Goal: Find specific page/section: Find specific page/section

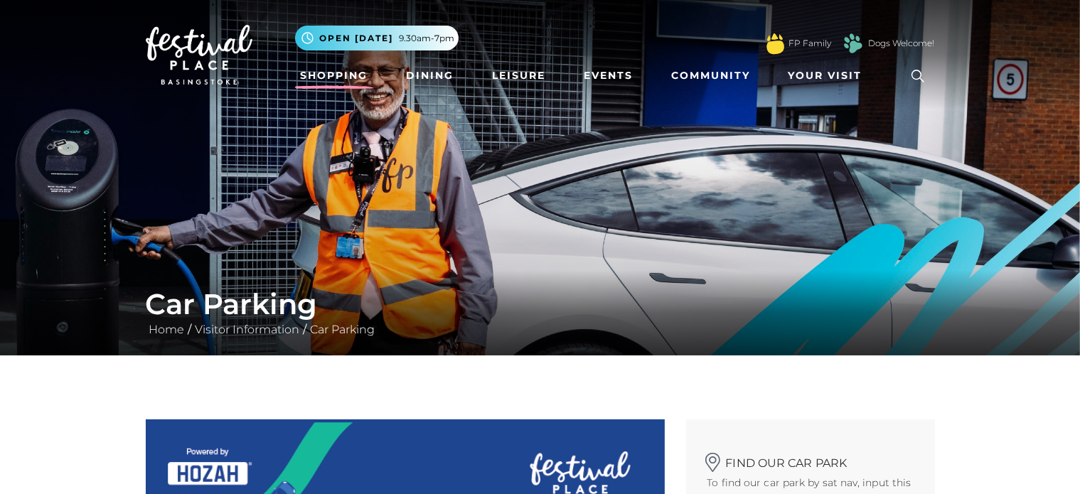
click at [352, 78] on link "Shopping" at bounding box center [334, 76] width 79 height 26
click at [350, 73] on link "Shopping" at bounding box center [334, 76] width 79 height 26
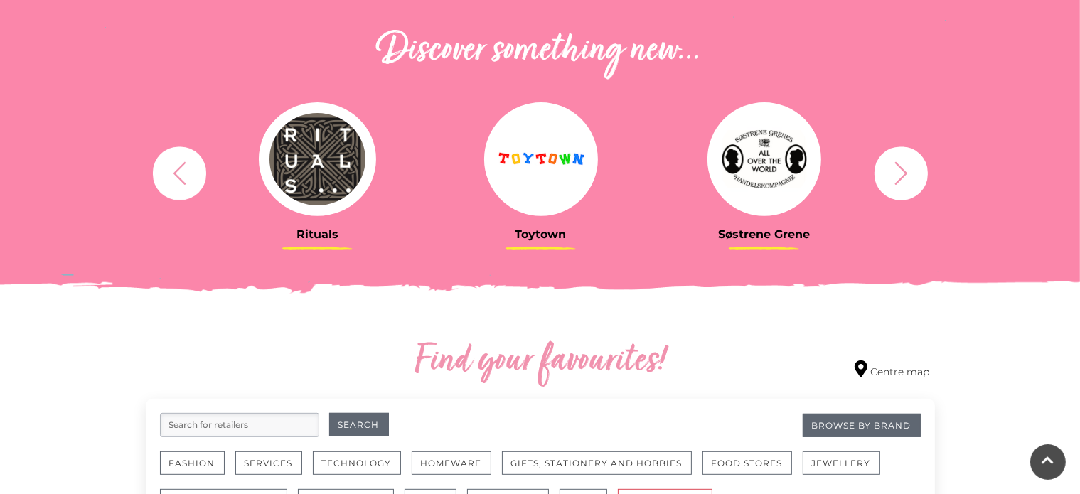
scroll to position [498, 0]
click at [893, 169] on icon "button" at bounding box center [901, 173] width 26 height 26
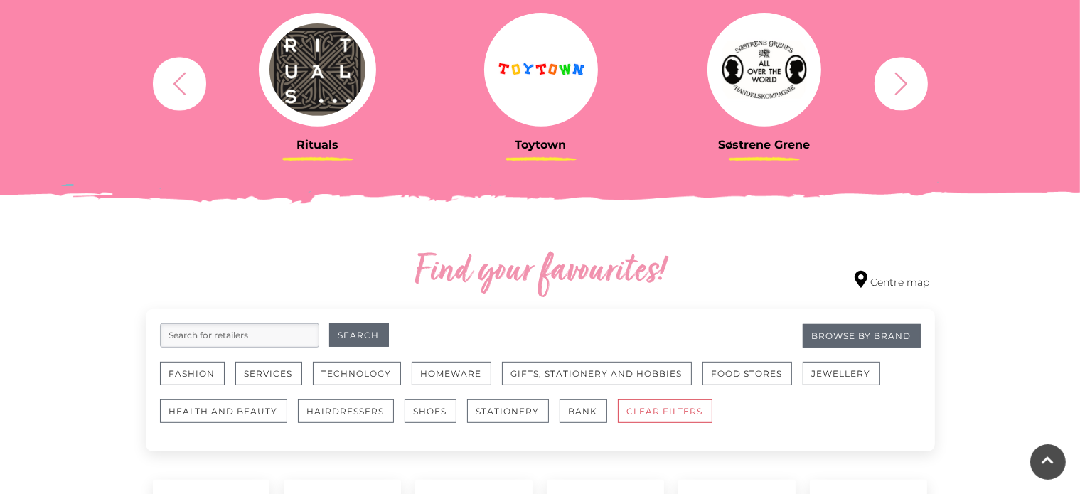
scroll to position [711, 0]
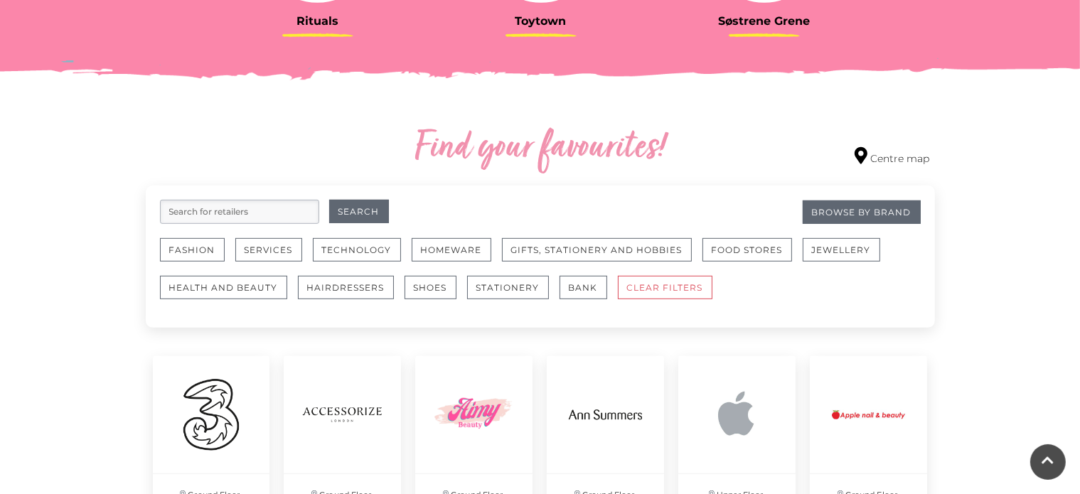
click at [186, 214] on input "search" at bounding box center [239, 212] width 159 height 24
type input "shoezone"
click at [329, 200] on button "Search" at bounding box center [359, 211] width 60 height 23
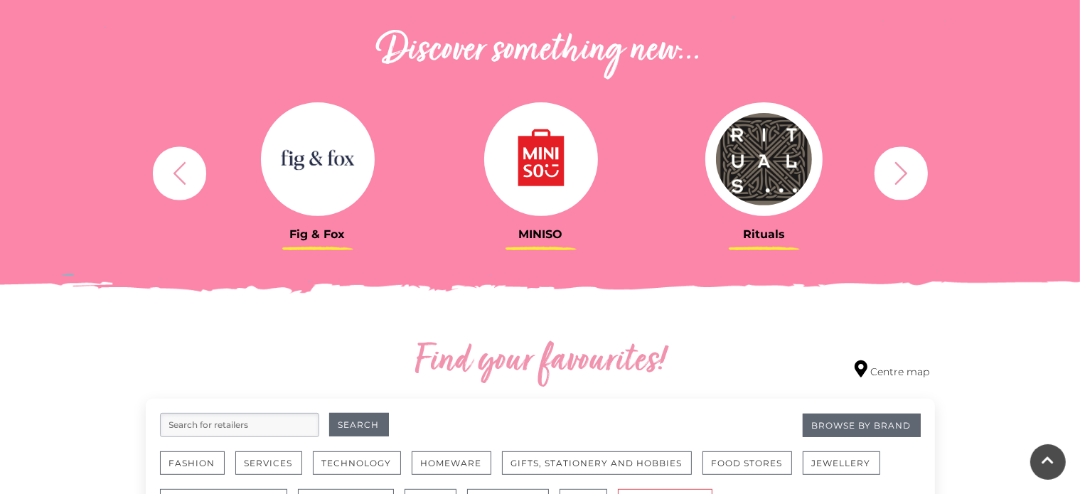
scroll to position [782, 0]
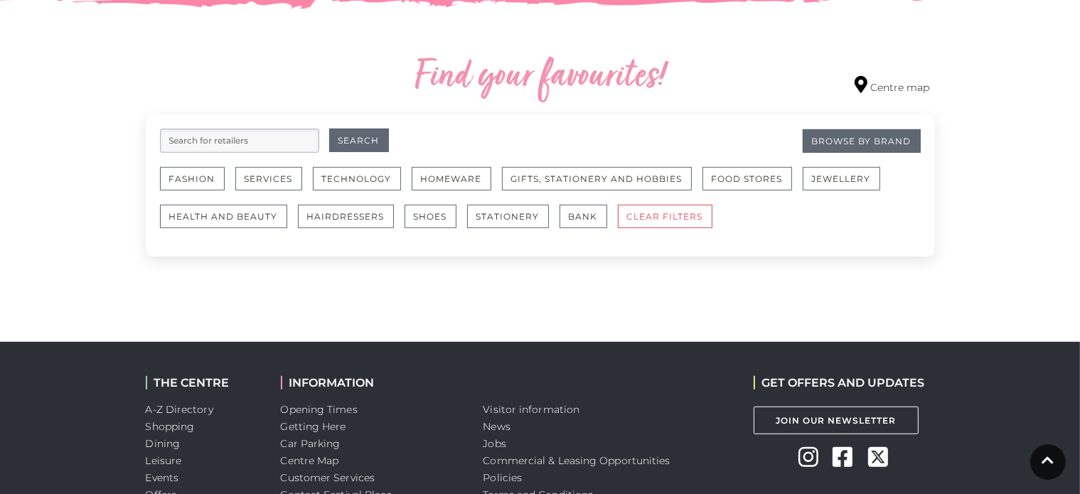
click at [264, 141] on input "search" at bounding box center [239, 141] width 159 height 24
type input "shoezone"
click at [353, 145] on button "Search" at bounding box center [359, 140] width 60 height 23
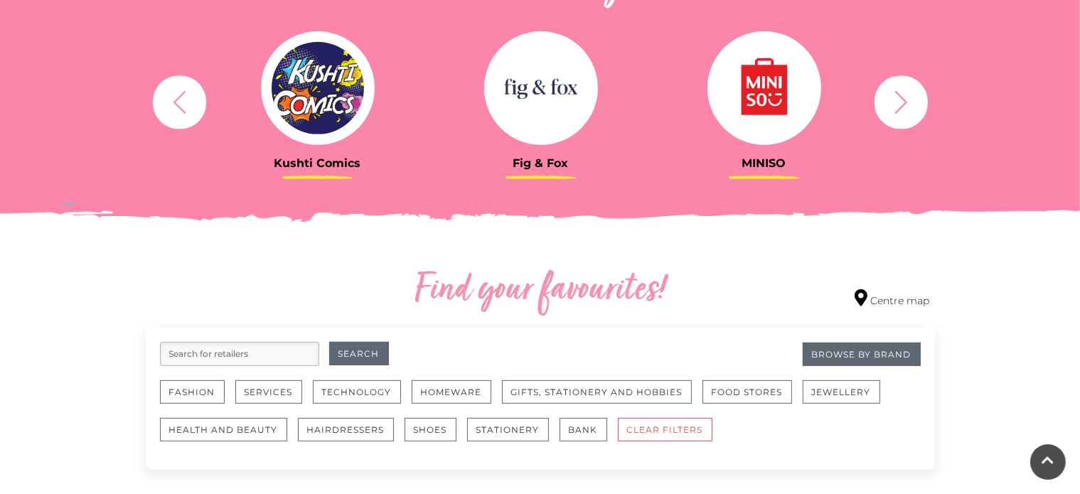
scroll to position [853, 0]
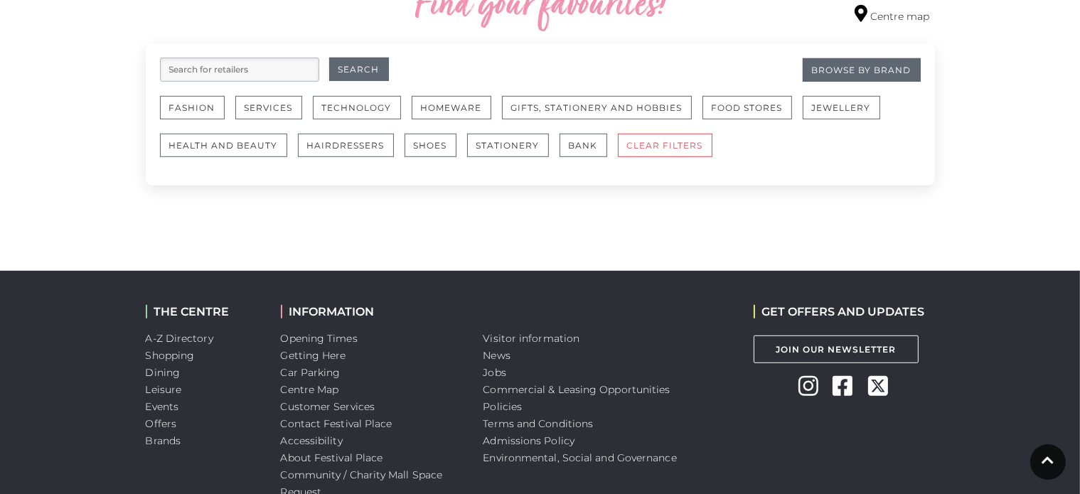
click at [286, 69] on input "search" at bounding box center [239, 70] width 159 height 24
click at [282, 72] on input "shoezone" at bounding box center [239, 70] width 159 height 24
type input "shoezone"
click at [355, 73] on button "Search" at bounding box center [359, 69] width 60 height 23
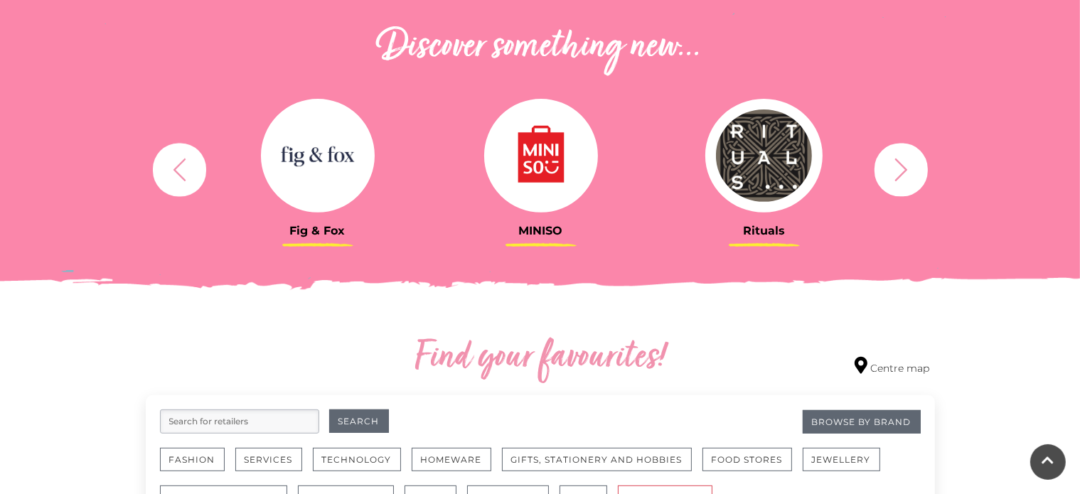
scroll to position [782, 0]
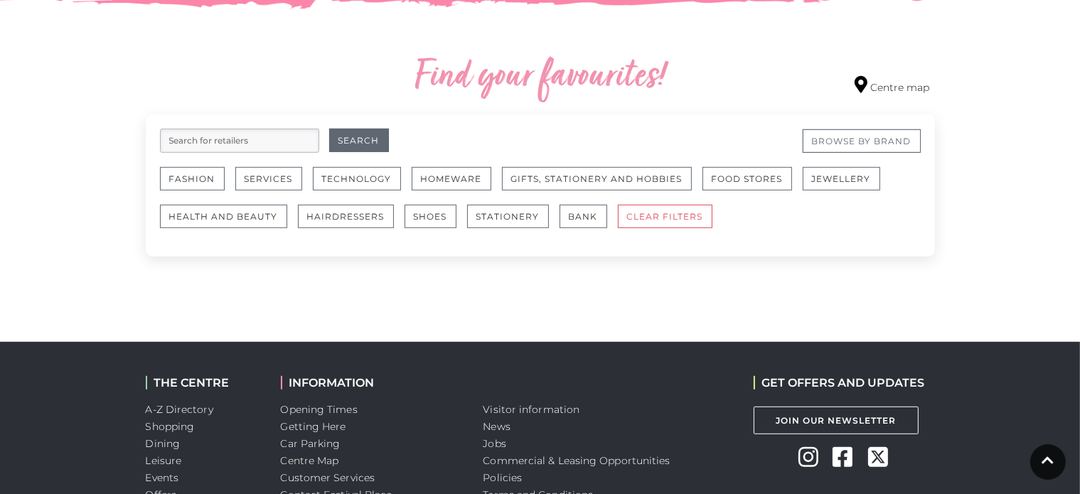
click at [839, 136] on link "Browse By Brand" at bounding box center [861, 140] width 118 height 23
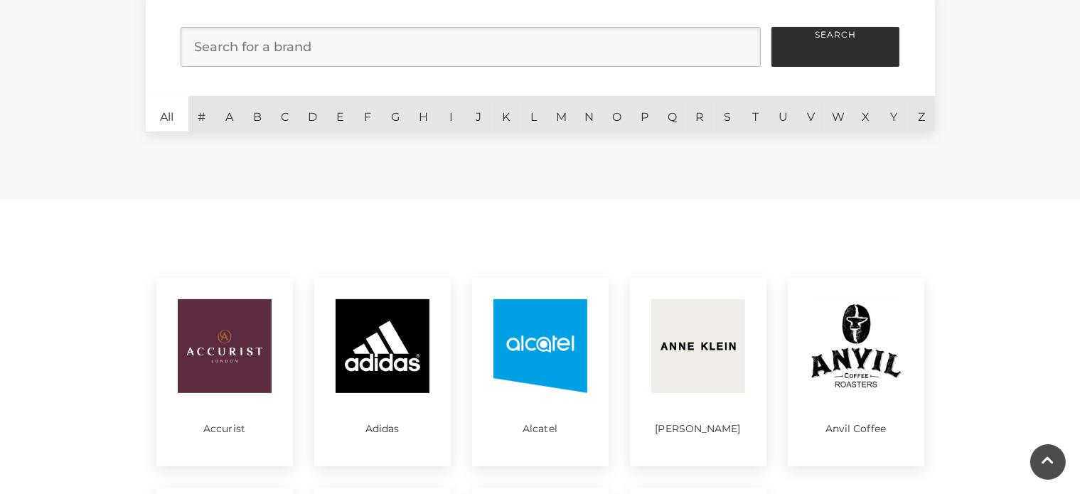
scroll to position [426, 0]
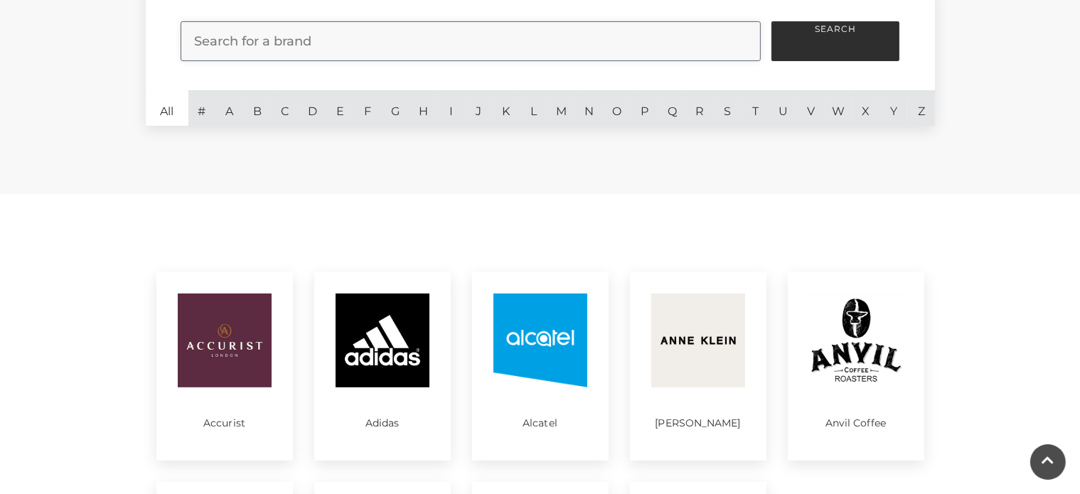
click at [319, 49] on input "search" at bounding box center [471, 41] width 580 height 40
click at [739, 106] on link "S" at bounding box center [728, 108] width 28 height 36
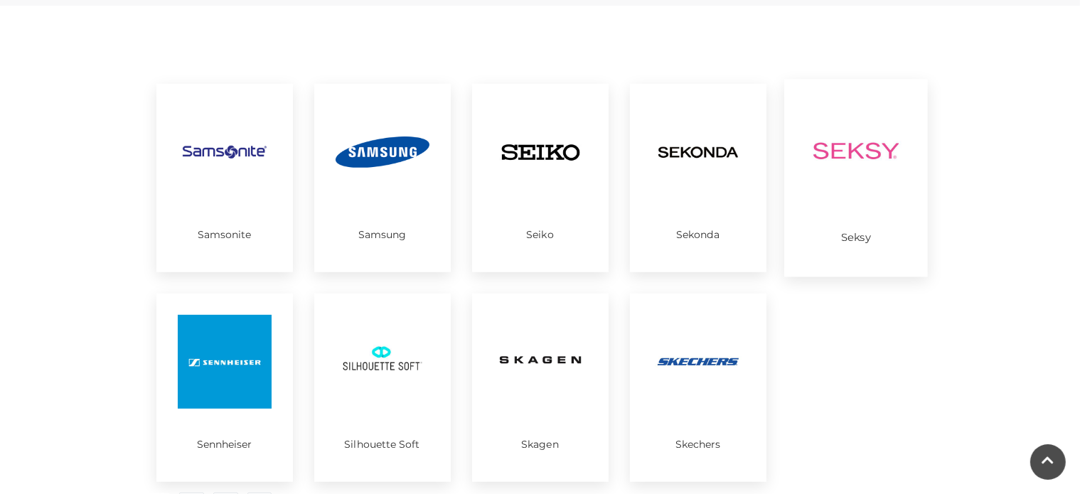
scroll to position [640, 0]
